Goal: Task Accomplishment & Management: Manage account settings

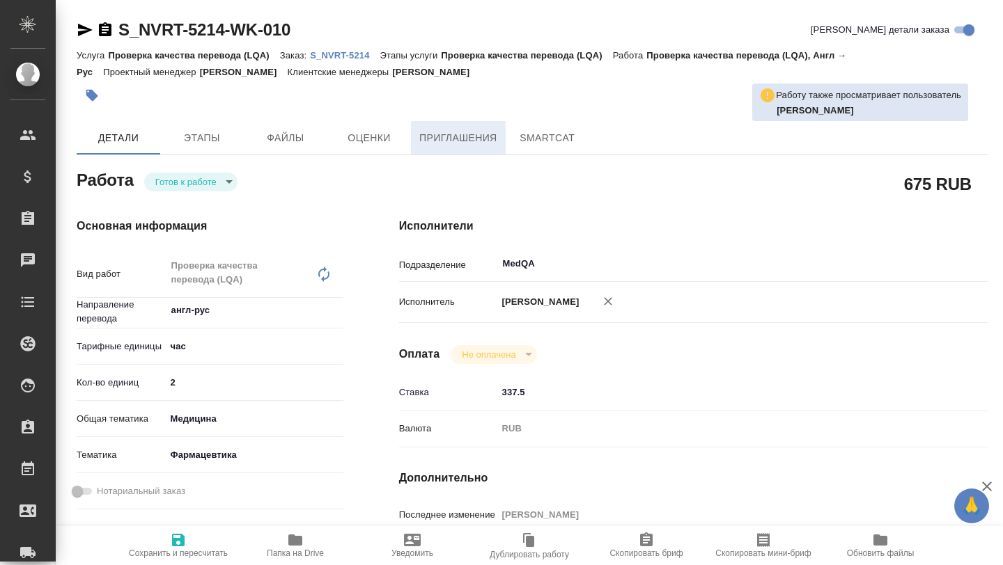
type textarea "x"
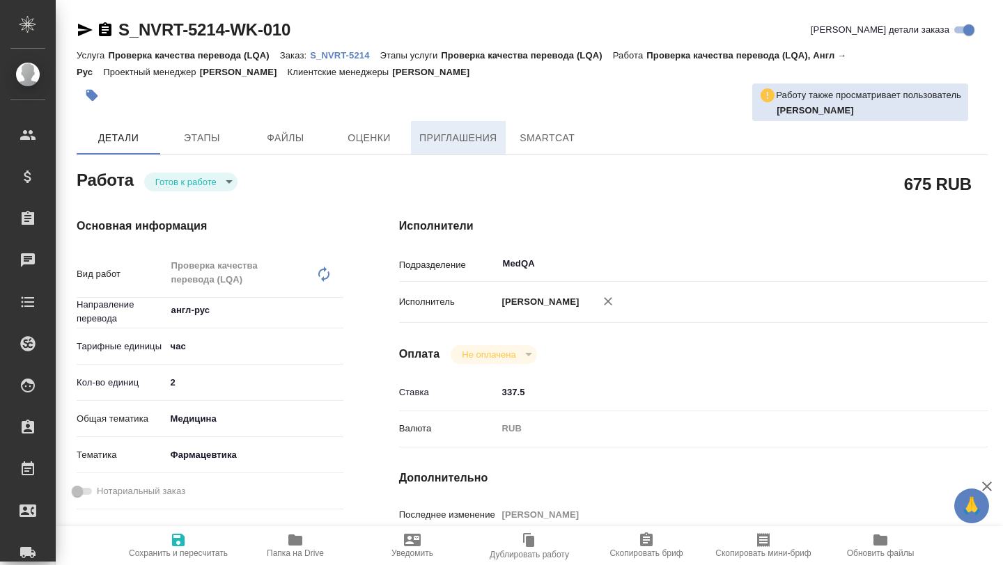
type textarea "x"
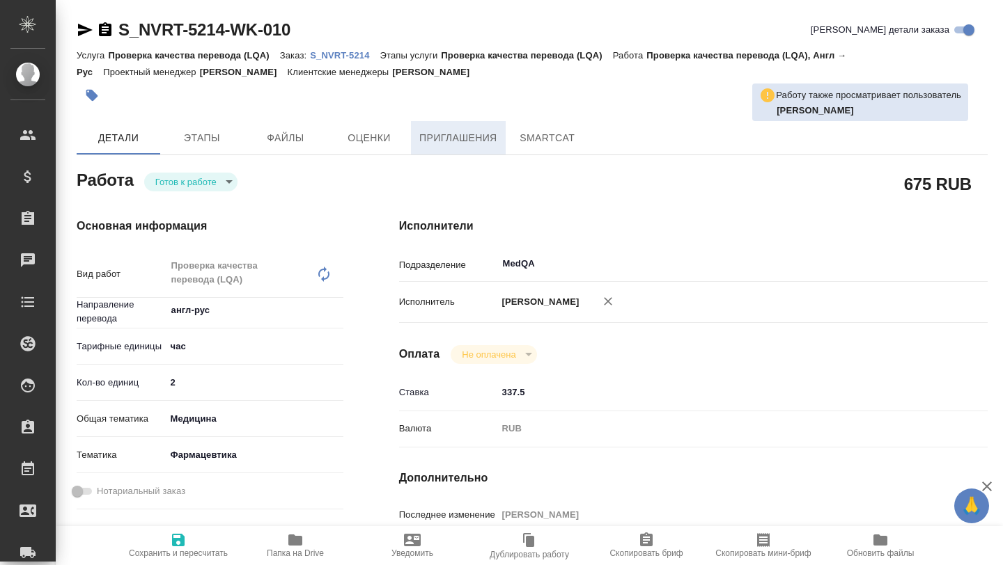
type textarea "x"
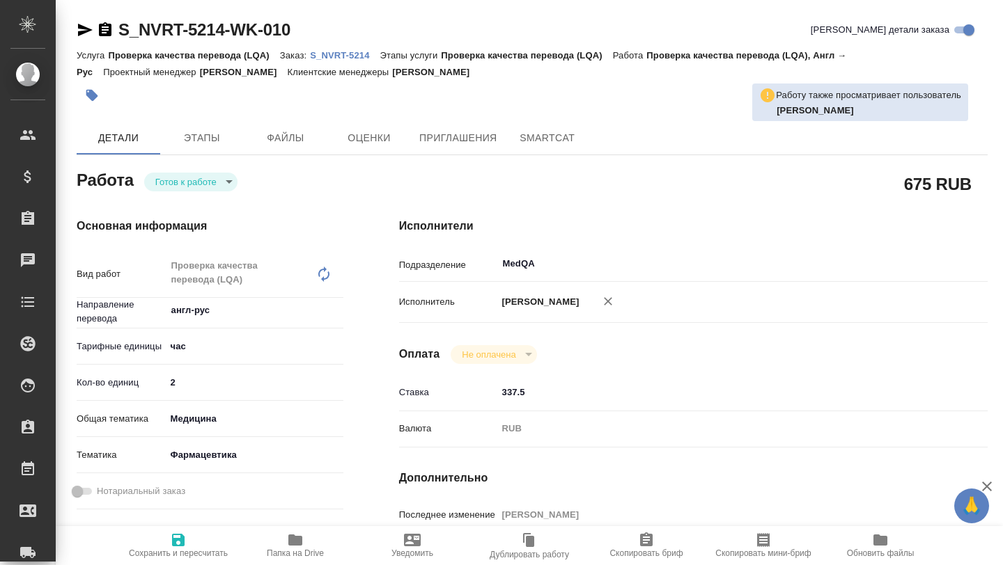
type textarea "x"
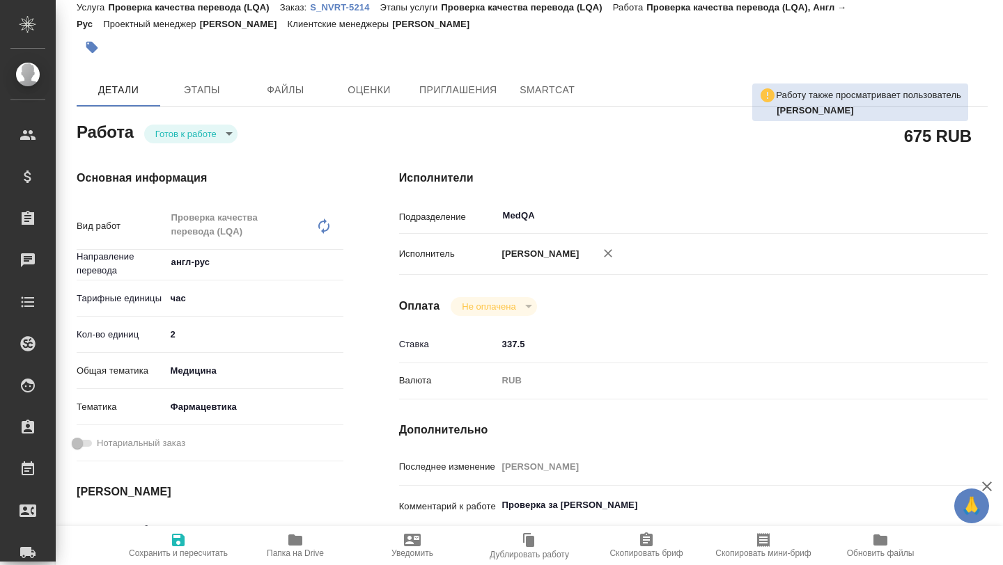
type textarea "x"
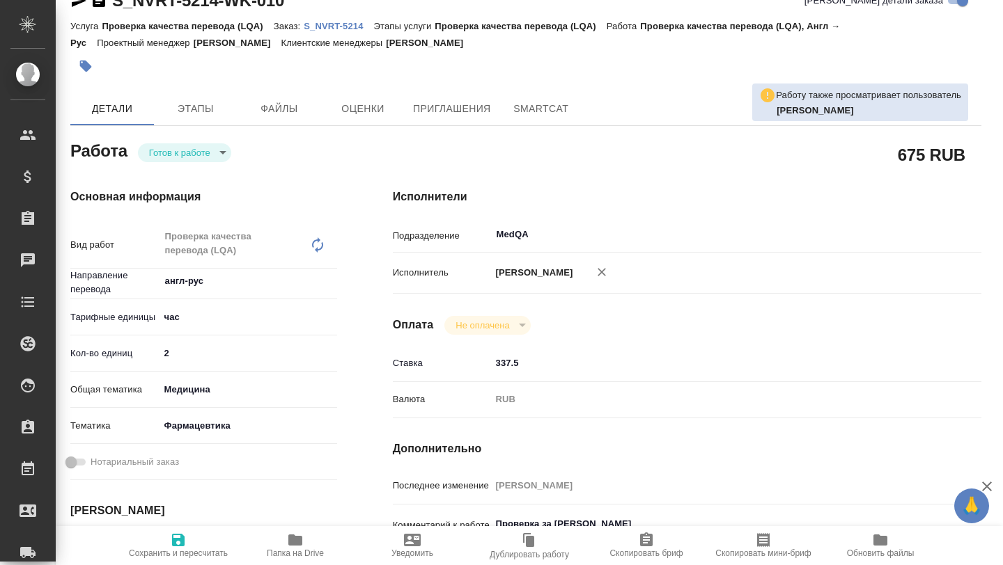
scroll to position [0, 6]
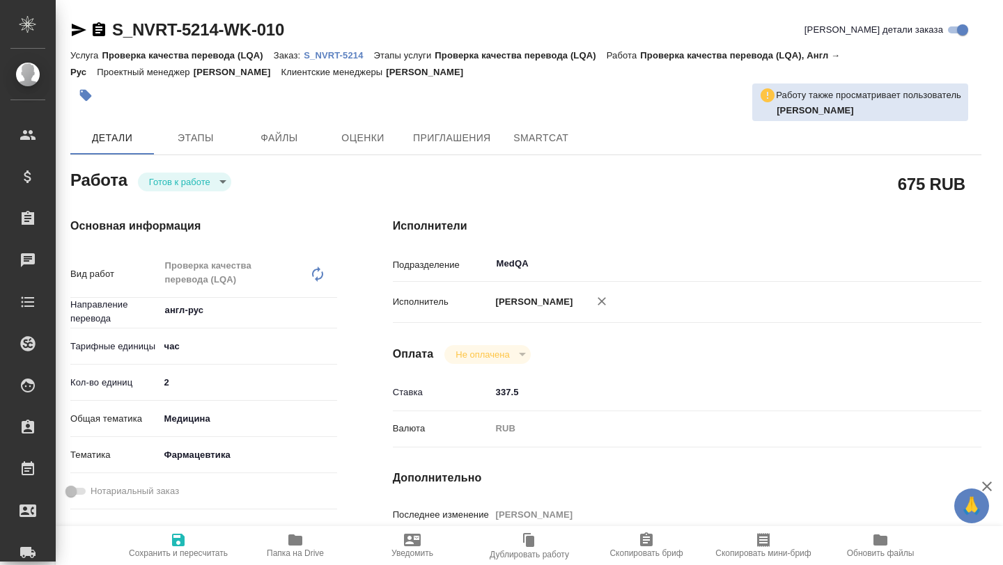
click at [330, 51] on p "S_NVRT-5214" at bounding box center [339, 55] width 70 height 10
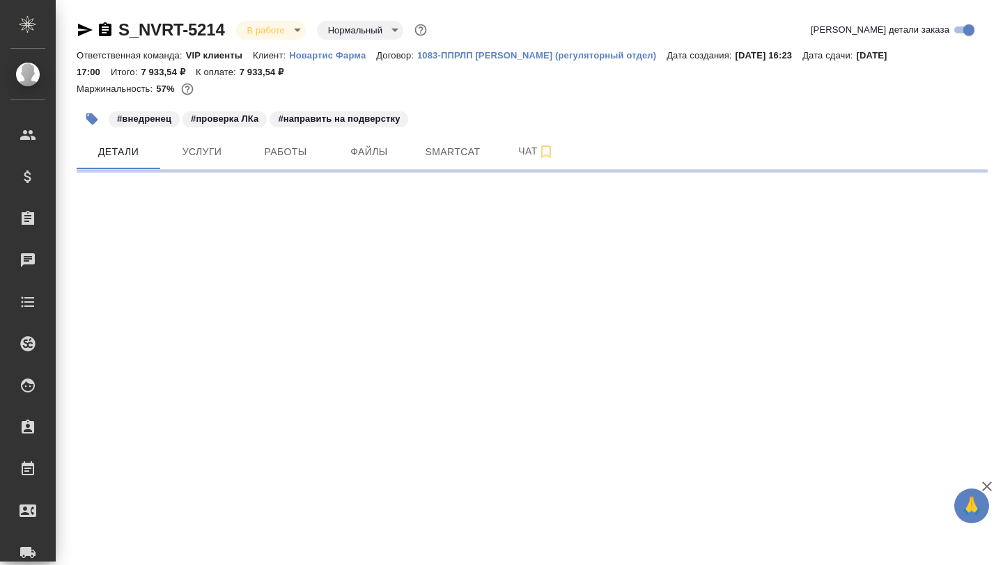
select select "RU"
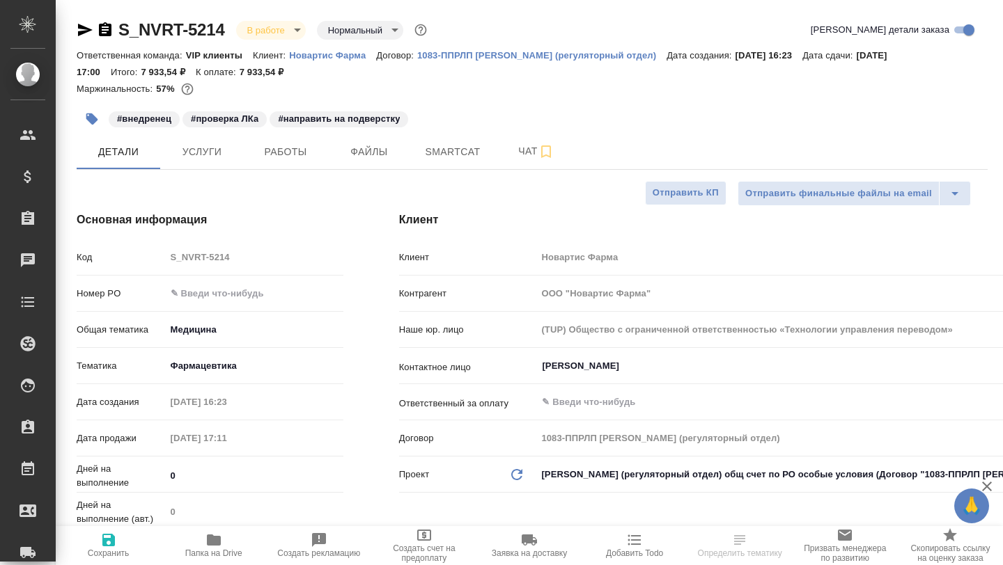
type textarea "x"
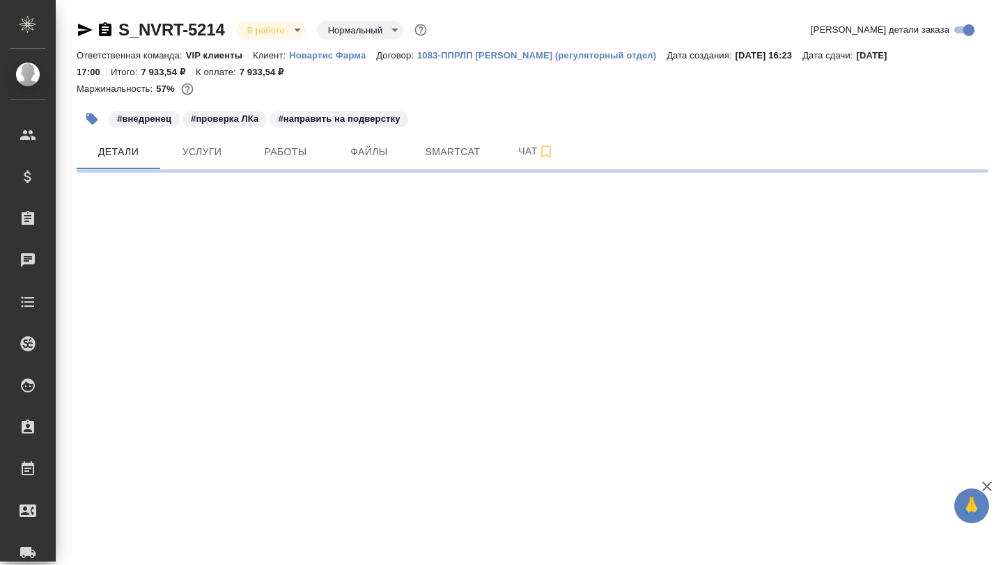
select select "RU"
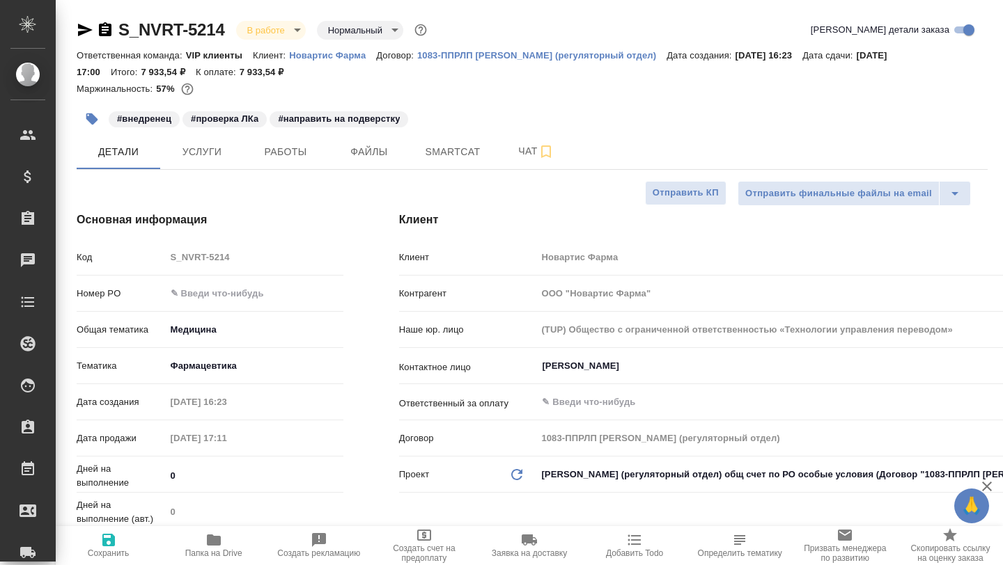
type textarea "x"
click at [451, 160] on button "Smartcat" at bounding box center [453, 151] width 84 height 35
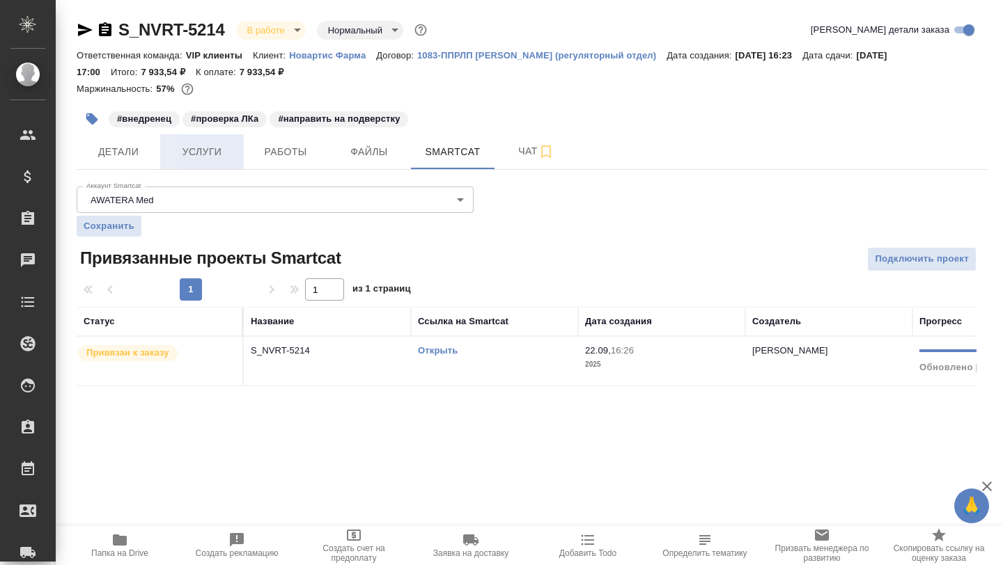
click at [212, 153] on span "Услуги" at bounding box center [202, 151] width 67 height 17
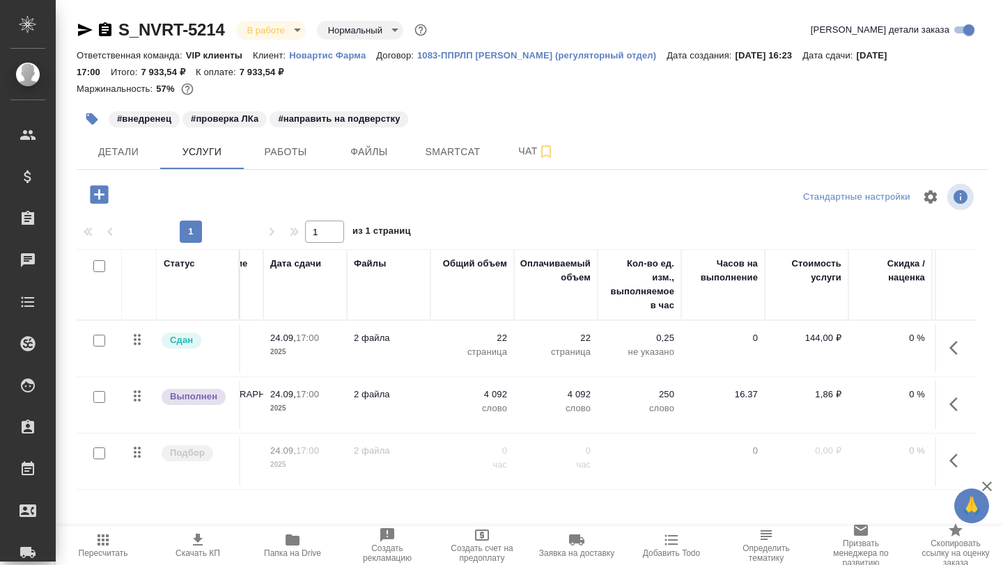
scroll to position [0, 250]
click at [283, 153] on span "Работы" at bounding box center [285, 151] width 67 height 17
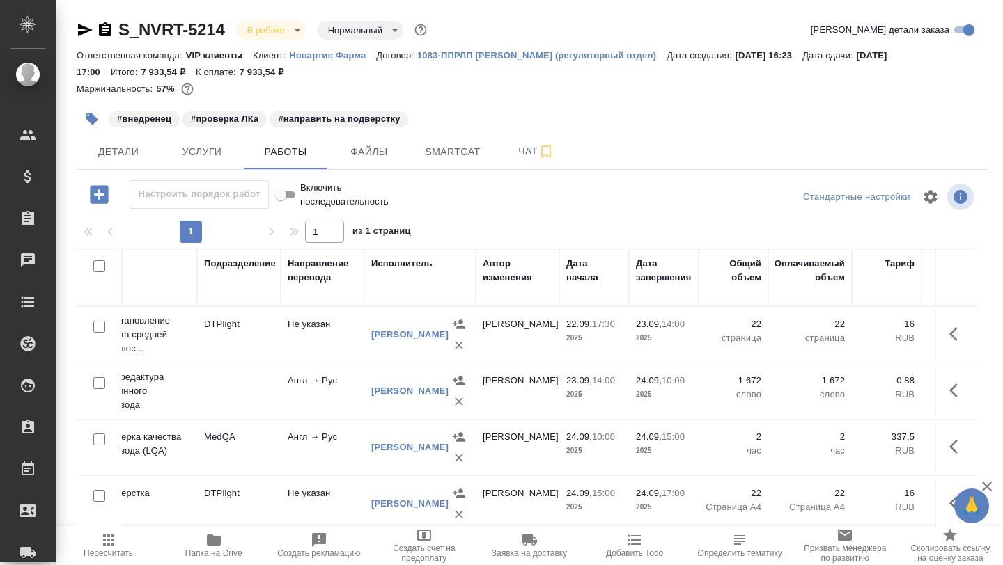
scroll to position [0, 310]
